Goal: Task Accomplishment & Management: Use online tool/utility

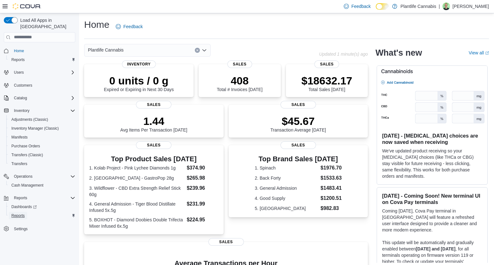
click at [18, 213] on span "Reports" at bounding box center [17, 215] width 13 height 5
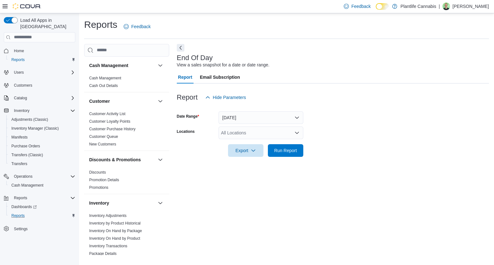
click at [245, 130] on div "All Locations" at bounding box center [261, 133] width 85 height 13
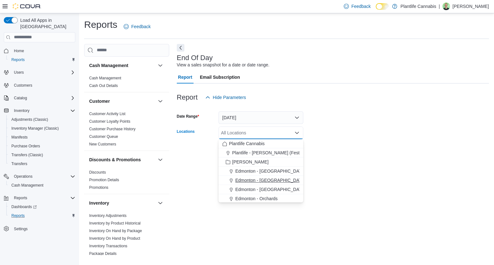
click at [275, 179] on span "Edmonton - [GEOGRAPHIC_DATA]" at bounding box center [270, 180] width 70 height 6
drag, startPoint x: 342, startPoint y: 159, endPoint x: 318, endPoint y: 152, distance: 24.9
click at [334, 157] on div at bounding box center [333, 161] width 312 height 8
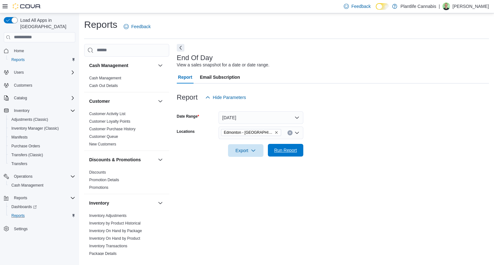
click at [288, 150] on span "Run Report" at bounding box center [285, 150] width 23 height 6
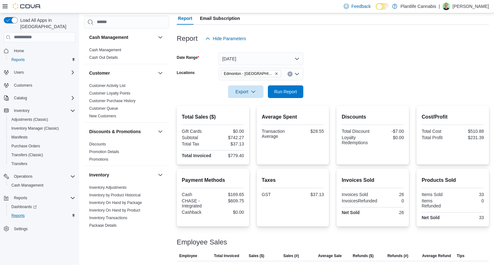
scroll to position [56, 0]
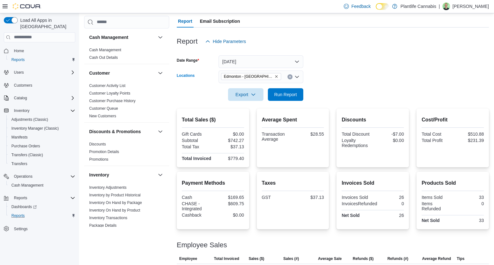
click at [275, 76] on icon "Remove Edmonton - ICE District from selection in this group" at bounding box center [277, 77] width 4 height 4
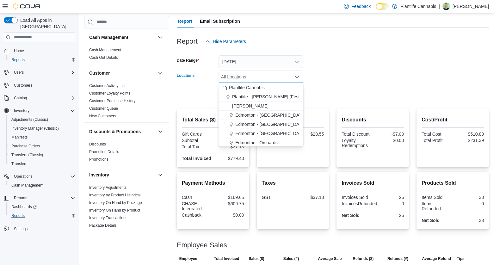
drag, startPoint x: 269, startPoint y: 76, endPoint x: 260, endPoint y: 79, distance: 9.2
click at [265, 77] on div "All Locations" at bounding box center [261, 77] width 85 height 13
click at [269, 134] on span "Edmonton - [GEOGRAPHIC_DATA]" at bounding box center [270, 133] width 70 height 6
click at [317, 112] on div "Average Spent Transaction Average $28.55" at bounding box center [293, 138] width 72 height 59
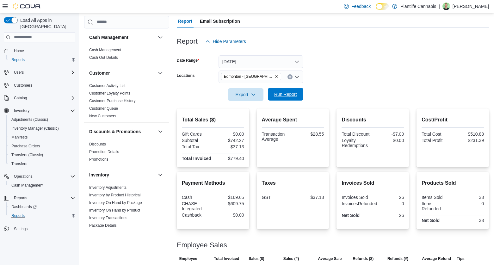
click at [285, 92] on span "Run Report" at bounding box center [285, 94] width 23 height 6
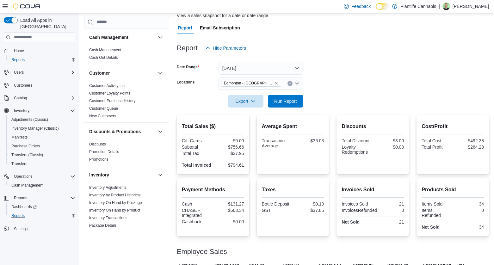
scroll to position [47, 0]
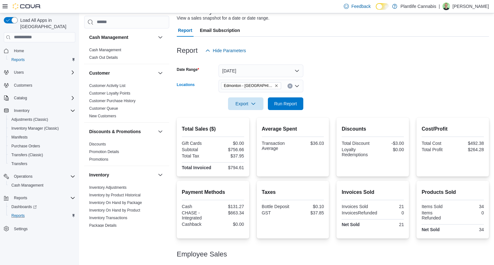
click at [275, 87] on icon "Remove Edmonton - Jagare Ridge from selection in this group" at bounding box center [277, 86] width 4 height 4
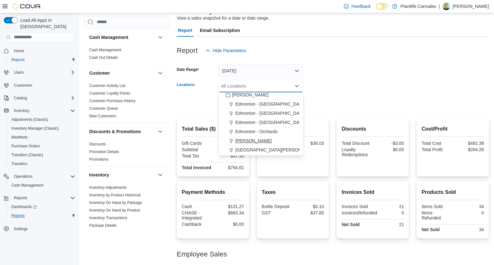
scroll to position [22, 0]
click at [247, 138] on div "Plantlife - [PERSON_NAME] (Festival) [GEOGRAPHIC_DATA] - [GEOGRAPHIC_DATA] [GEO…" at bounding box center [261, 123] width 85 height 63
click at [249, 137] on div "[PERSON_NAME]" at bounding box center [260, 139] width 77 height 6
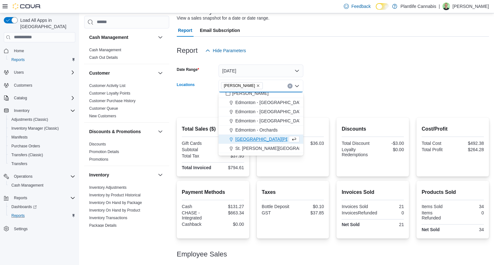
click at [315, 116] on div at bounding box center [333, 114] width 312 height 8
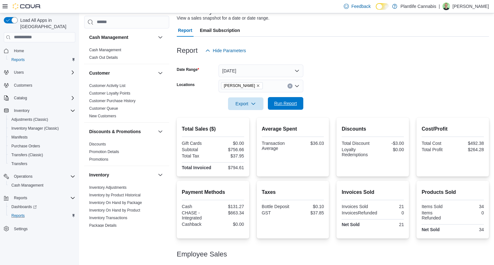
click at [289, 109] on span "Run Report" at bounding box center [286, 103] width 28 height 13
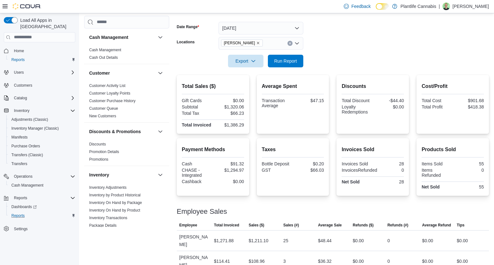
scroll to position [91, 0]
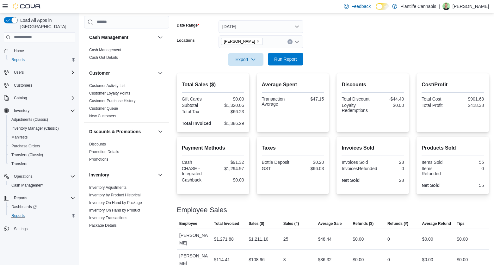
click at [292, 64] on span "Run Report" at bounding box center [286, 59] width 28 height 13
click at [288, 61] on span "Run Report" at bounding box center [285, 59] width 23 height 6
click at [257, 42] on icon "Remove Leduc from selection in this group" at bounding box center [258, 41] width 3 height 3
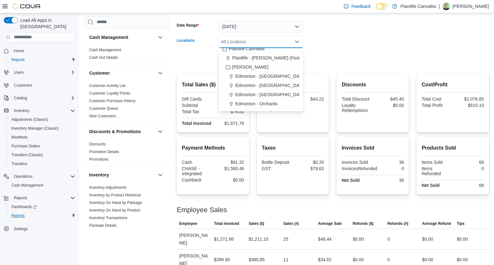
click at [255, 88] on div "Plantlife Cannabis Plantlife - [PERSON_NAME] (Festival) [GEOGRAPHIC_DATA] - [GE…" at bounding box center [261, 79] width 85 height 63
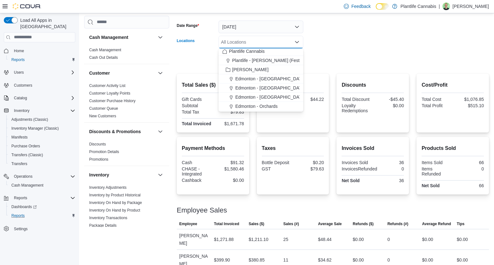
scroll to position [91, 0]
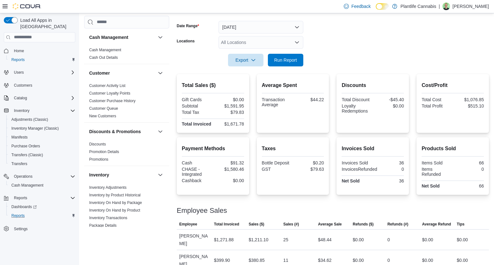
click at [276, 89] on h2 "Average Spent" at bounding box center [293, 86] width 62 height 8
click at [239, 42] on div "All Locations" at bounding box center [261, 42] width 85 height 13
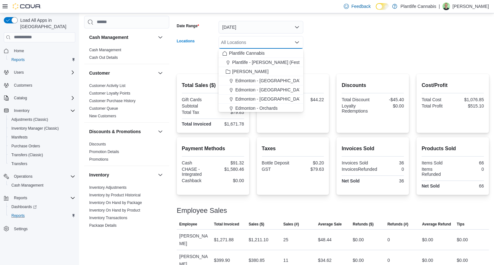
drag, startPoint x: 276, startPoint y: 102, endPoint x: 316, endPoint y: 82, distance: 45.0
click at [278, 101] on span "Edmonton - [GEOGRAPHIC_DATA]" at bounding box center [270, 99] width 70 height 6
drag, startPoint x: 325, startPoint y: 76, endPoint x: 298, endPoint y: 67, distance: 27.9
click at [310, 72] on div "Report Hide Parameters Date Range [DATE] Locations [GEOGRAPHIC_DATA] - [GEOGRAP…" at bounding box center [333, 132] width 312 height 278
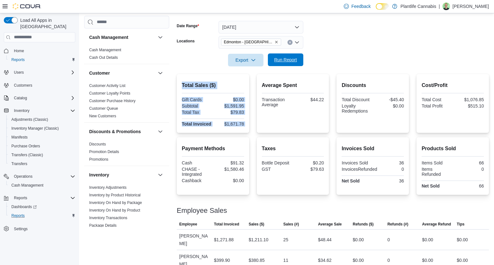
click at [288, 60] on span "Run Report" at bounding box center [285, 60] width 23 height 6
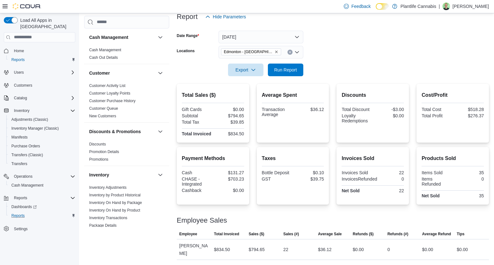
scroll to position [78, 0]
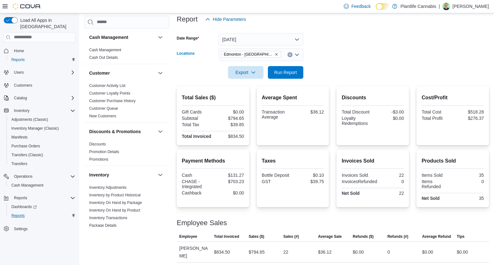
click at [275, 53] on icon "Remove Edmonton - Jagare Ridge from selection in this group" at bounding box center [276, 54] width 3 height 3
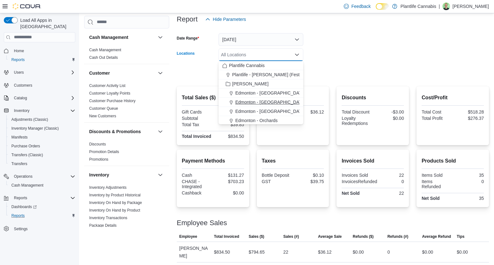
drag, startPoint x: 278, startPoint y: 102, endPoint x: 325, endPoint y: 83, distance: 50.7
click at [278, 102] on span "Edmonton - [GEOGRAPHIC_DATA]" at bounding box center [270, 102] width 70 height 6
drag, startPoint x: 324, startPoint y: 76, endPoint x: 293, endPoint y: 68, distance: 31.4
click at [323, 75] on form "Date Range [DATE] Locations [GEOGRAPHIC_DATA] - [GEOGRAPHIC_DATA] Combo box. Se…" at bounding box center [333, 52] width 312 height 53
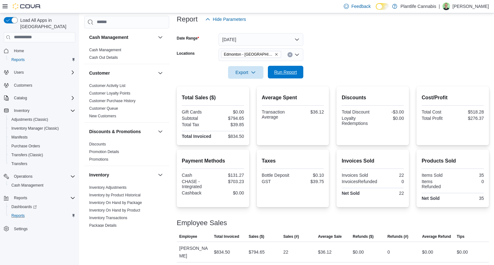
drag, startPoint x: 282, startPoint y: 65, endPoint x: 280, endPoint y: 67, distance: 3.4
click at [282, 65] on div at bounding box center [333, 63] width 312 height 5
click at [280, 70] on span "Run Report" at bounding box center [285, 72] width 23 height 6
click at [300, 77] on button "Run Report" at bounding box center [285, 72] width 35 height 13
click at [298, 71] on span "Run Report" at bounding box center [286, 72] width 28 height 13
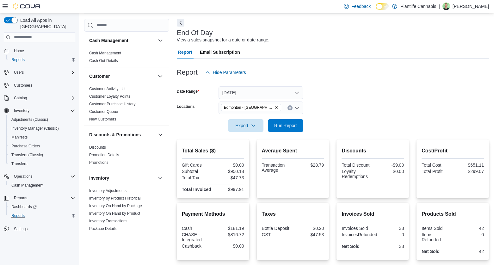
scroll to position [12, 0]
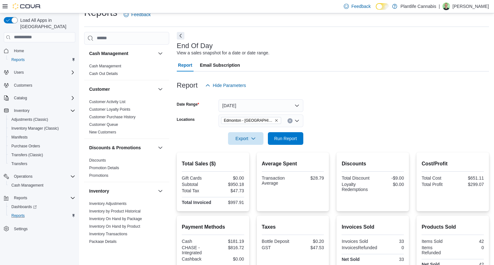
click at [275, 119] on icon "Remove Edmonton - ICE District from selection in this group" at bounding box center [277, 121] width 4 height 4
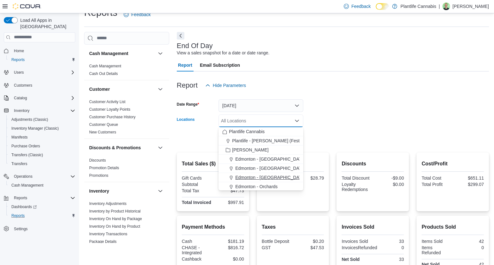
click at [261, 176] on span "Edmonton - [GEOGRAPHIC_DATA]" at bounding box center [270, 177] width 70 height 6
click at [339, 124] on form "Date Range [DATE] Locations [GEOGRAPHIC_DATA] - [GEOGRAPHIC_DATA] Combo box. Se…" at bounding box center [333, 118] width 312 height 53
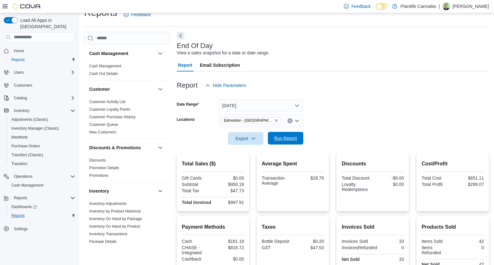
click at [279, 138] on span "Run Report" at bounding box center [285, 138] width 23 height 6
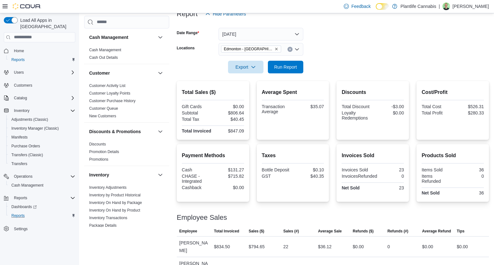
scroll to position [99, 0]
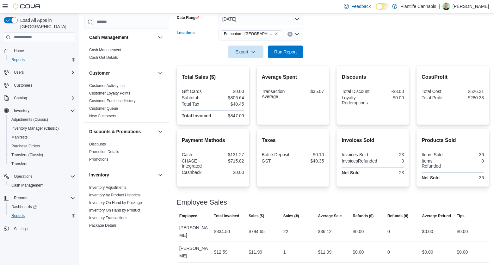
click at [275, 32] on icon "Remove Edmonton - Jagare Ridge from selection in this group" at bounding box center [277, 34] width 4 height 4
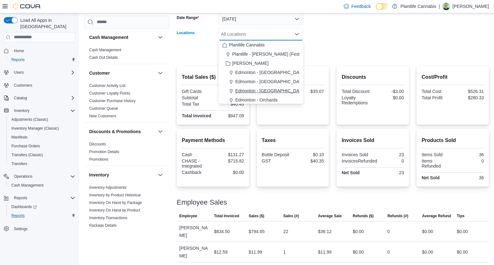
scroll to position [18, 0]
drag, startPoint x: 242, startPoint y: 91, endPoint x: 328, endPoint y: 72, distance: 88.1
click at [242, 91] on span "[PERSON_NAME]" at bounding box center [253, 91] width 36 height 6
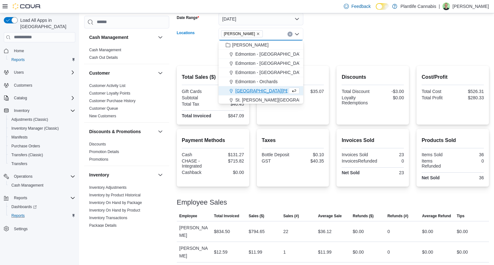
drag, startPoint x: 352, startPoint y: 65, endPoint x: 278, endPoint y: 57, distance: 73.8
click at [352, 65] on div at bounding box center [333, 62] width 312 height 8
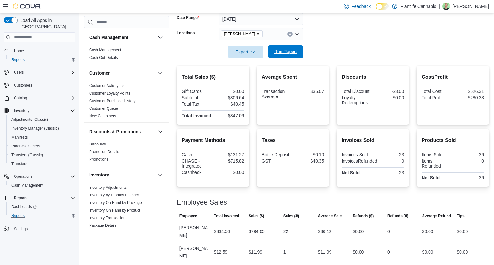
click at [276, 57] on span "Run Report" at bounding box center [286, 51] width 28 height 13
